Goal: Task Accomplishment & Management: Manage account settings

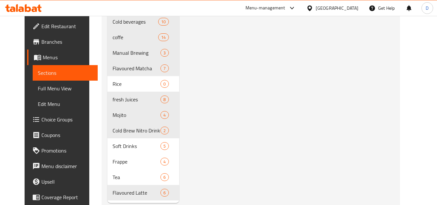
scroll to position [372, 0]
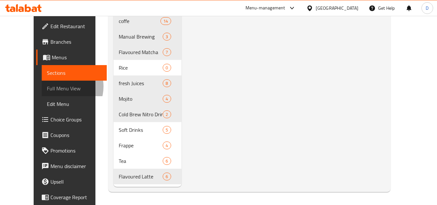
click at [47, 86] on span "Full Menu View" at bounding box center [74, 88] width 55 height 8
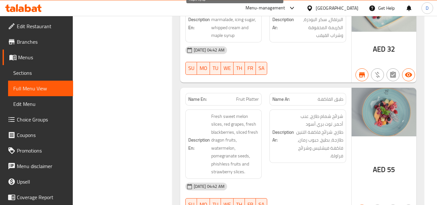
scroll to position [243, 0]
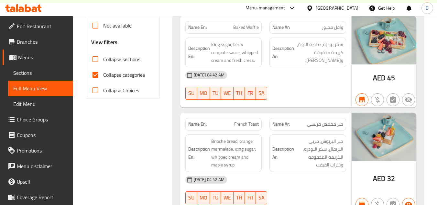
click at [105, 75] on span "Collapse categories" at bounding box center [124, 75] width 42 height 8
click at [103, 75] on input "Collapse categories" at bounding box center [96, 75] width 16 height 16
checkbox input "false"
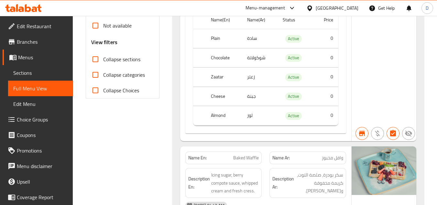
click at [98, 62] on input "Collapse sections" at bounding box center [96, 59] width 16 height 16
checkbox input "true"
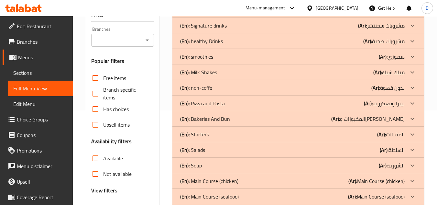
scroll to position [16, 0]
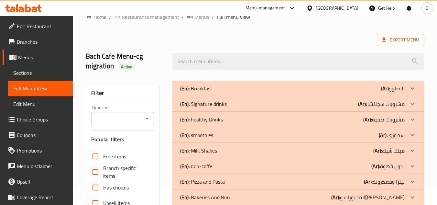
click at [145, 117] on icon "Open" at bounding box center [147, 118] width 8 height 8
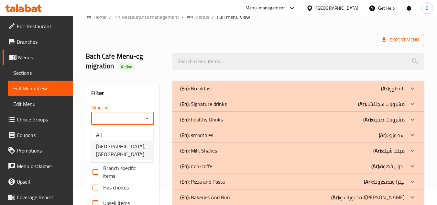
drag, startPoint x: 118, startPoint y: 146, endPoint x: 114, endPoint y: 145, distance: 4.1
click at [118, 146] on span "[GEOGRAPHIC_DATA], [GEOGRAPHIC_DATA]" at bounding box center [122, 150] width 52 height 16
type input "[GEOGRAPHIC_DATA], [GEOGRAPHIC_DATA]"
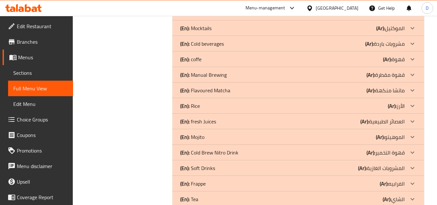
scroll to position [386, 0]
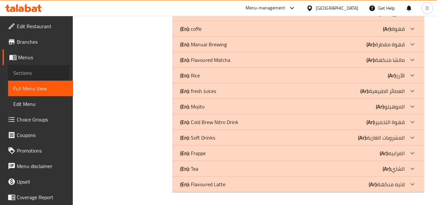
click at [33, 71] on span "Sections" at bounding box center [40, 73] width 55 height 8
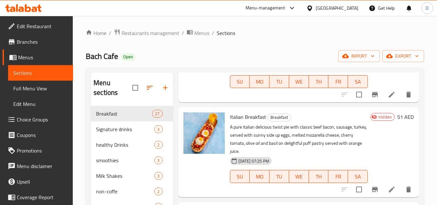
scroll to position [744, 0]
